Goal: Find specific page/section: Find specific page/section

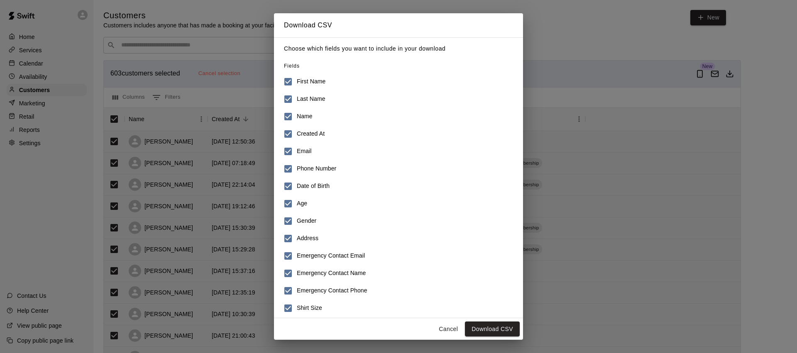
scroll to position [58, 0]
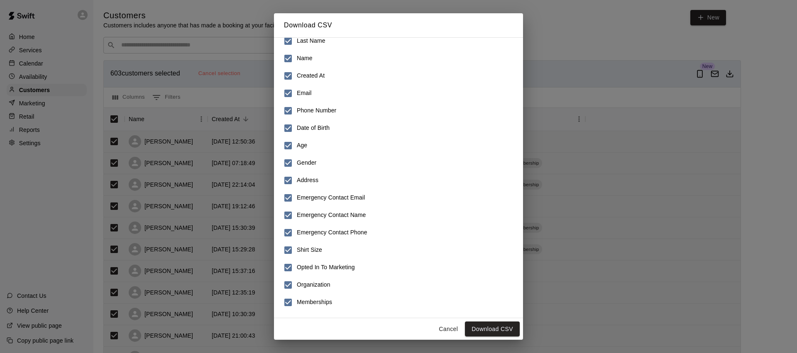
click at [449, 329] on button "Cancel" at bounding box center [448, 329] width 27 height 15
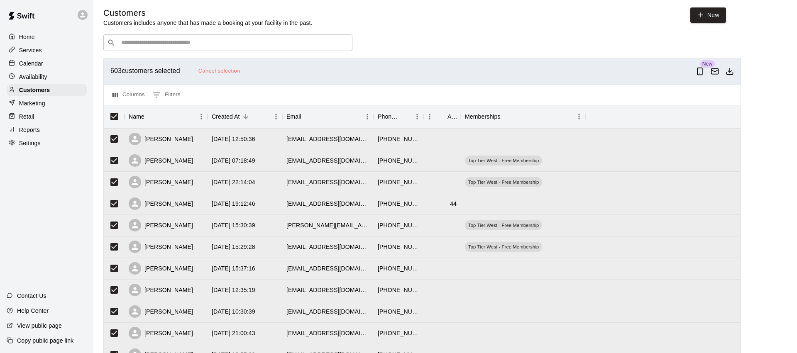
scroll to position [0, 0]
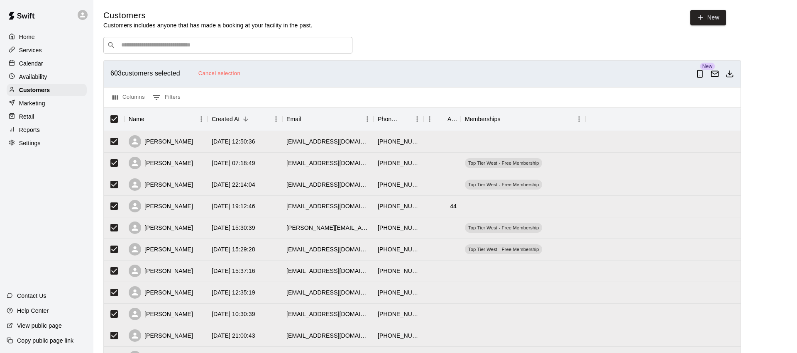
click at [34, 129] on p "Reports" at bounding box center [29, 130] width 21 height 8
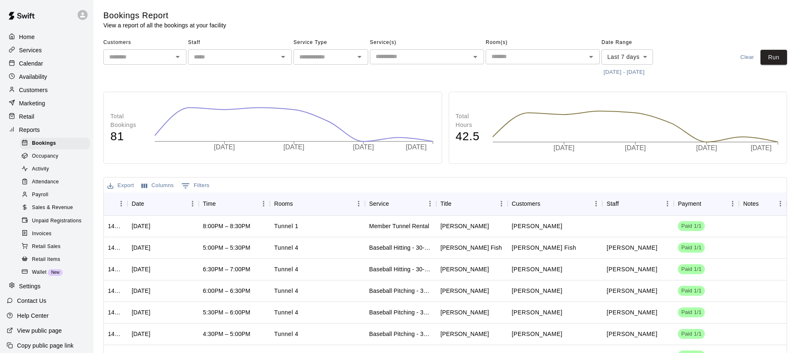
click at [55, 204] on span "Sales & Revenue" at bounding box center [52, 208] width 41 height 8
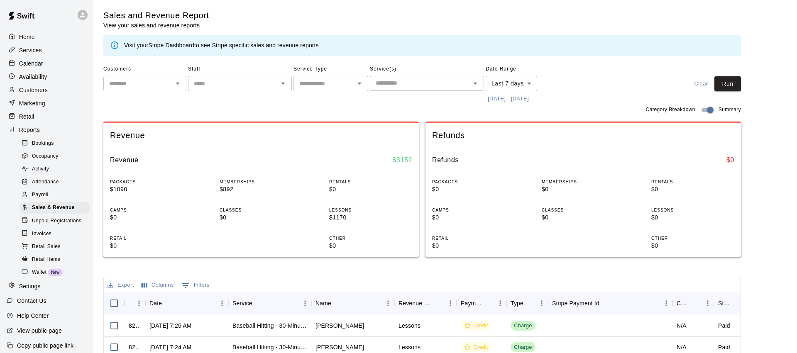
click at [56, 228] on div "Invoices" at bounding box center [55, 234] width 70 height 12
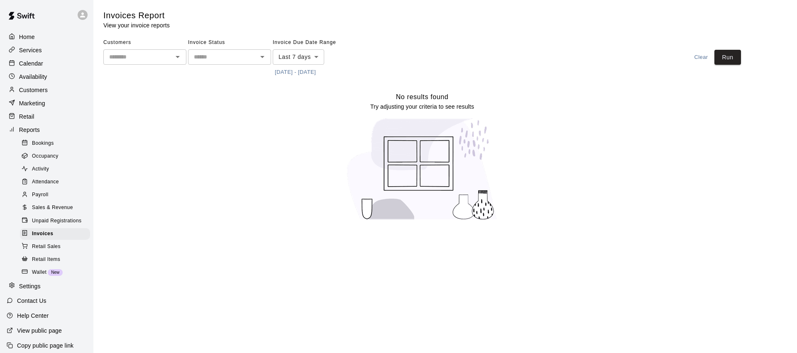
click at [54, 207] on span "Sales & Revenue" at bounding box center [52, 208] width 41 height 8
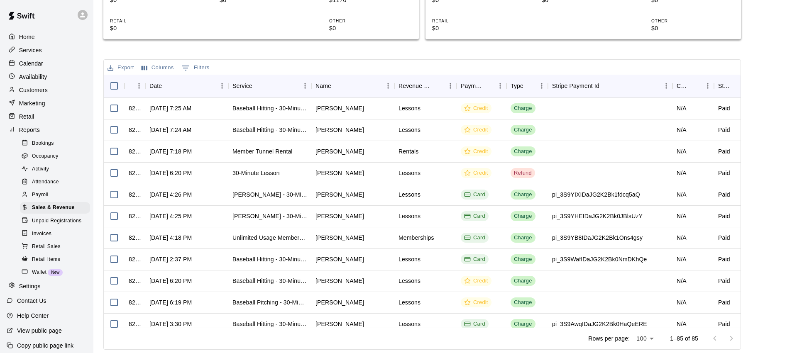
scroll to position [216, 0]
